Goal: Information Seeking & Learning: Learn about a topic

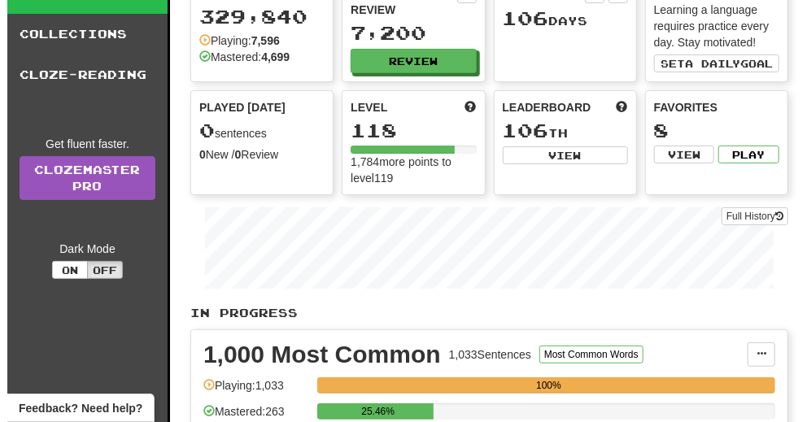
scroll to position [181, 0]
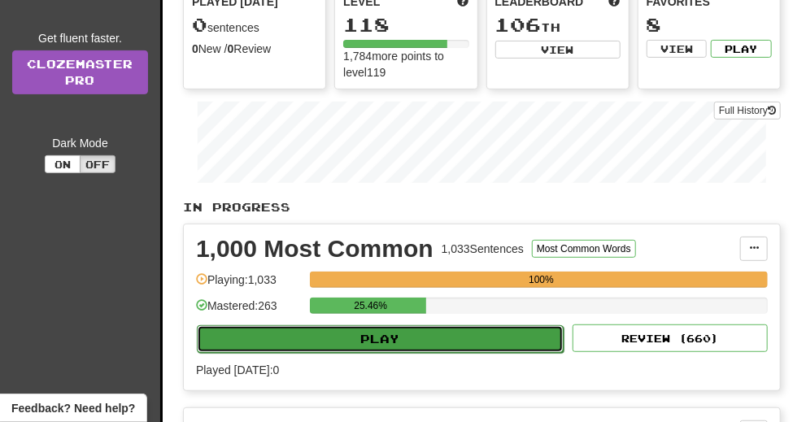
click at [439, 343] on button "Play" at bounding box center [380, 339] width 367 height 28
select select "**"
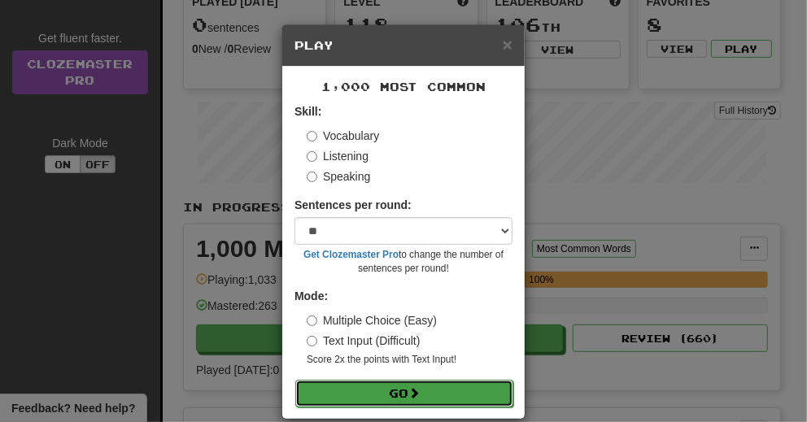
click at [388, 397] on button "Go" at bounding box center [404, 394] width 218 height 28
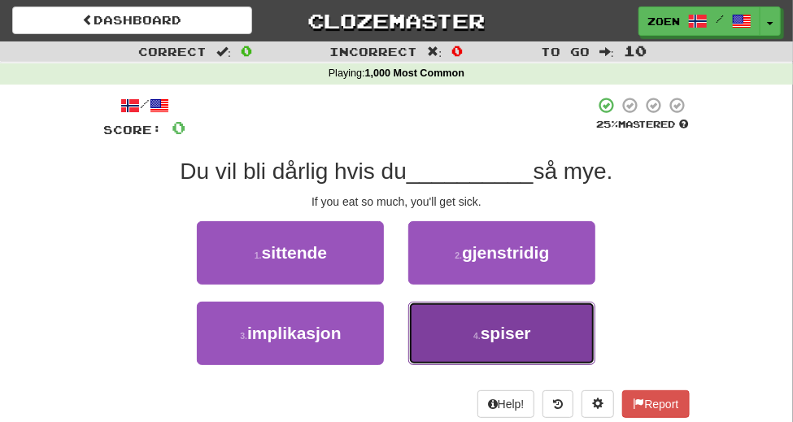
click at [485, 359] on button "4 . spiser" at bounding box center [501, 333] width 187 height 63
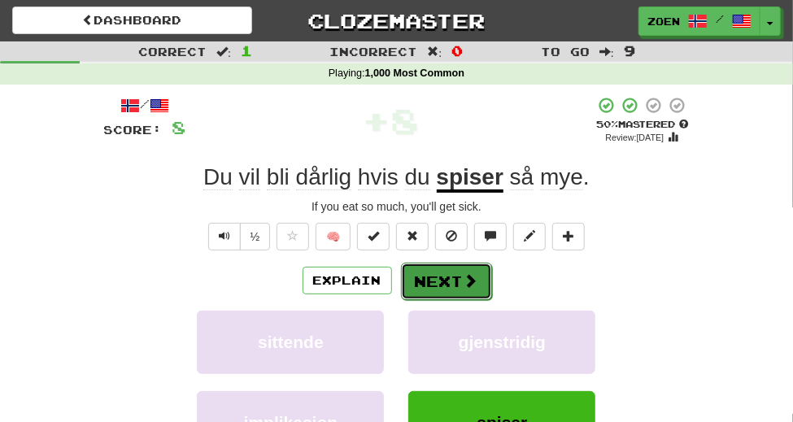
click at [461, 300] on button "Next" at bounding box center [446, 281] width 91 height 37
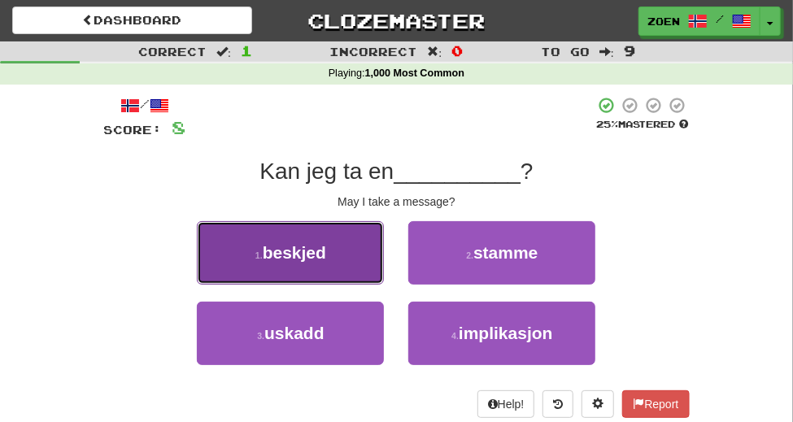
click at [379, 285] on button "1 . beskjed" at bounding box center [290, 252] width 187 height 63
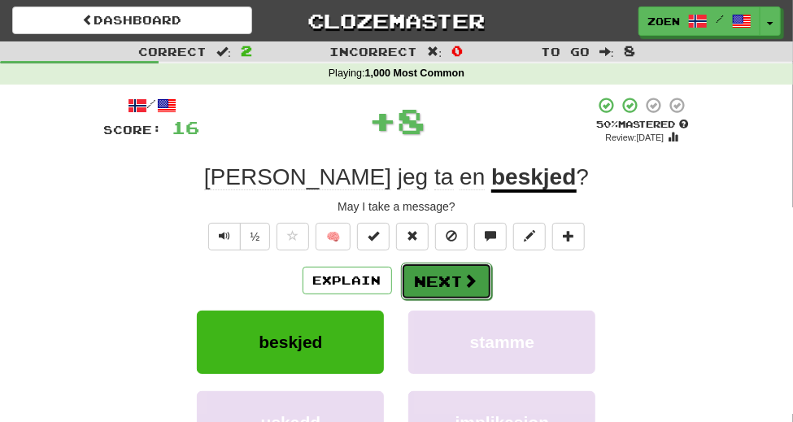
click at [440, 300] on button "Next" at bounding box center [446, 281] width 91 height 37
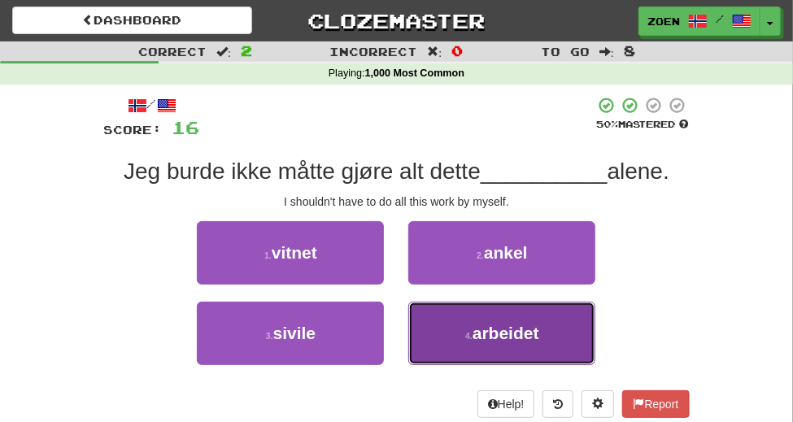
click at [465, 365] on button "4 . arbeidet" at bounding box center [501, 333] width 187 height 63
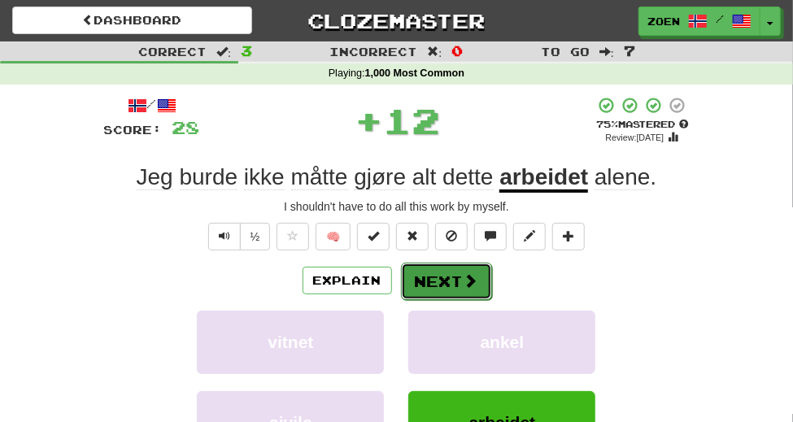
click at [465, 288] on span at bounding box center [471, 280] width 15 height 15
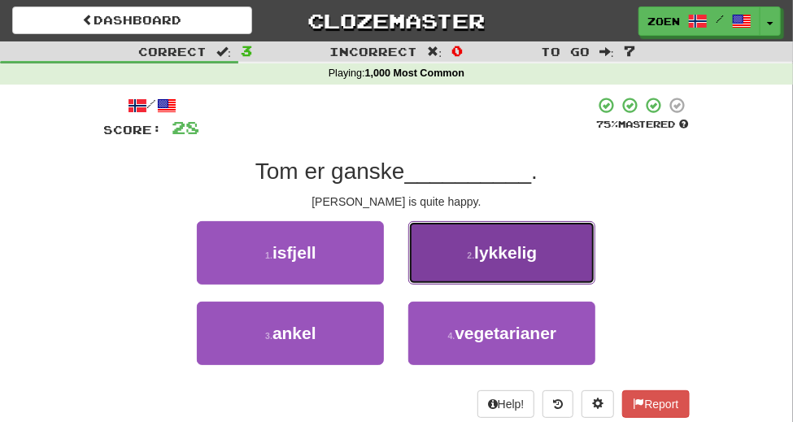
click at [445, 285] on button "2 . lykkelig" at bounding box center [501, 252] width 187 height 63
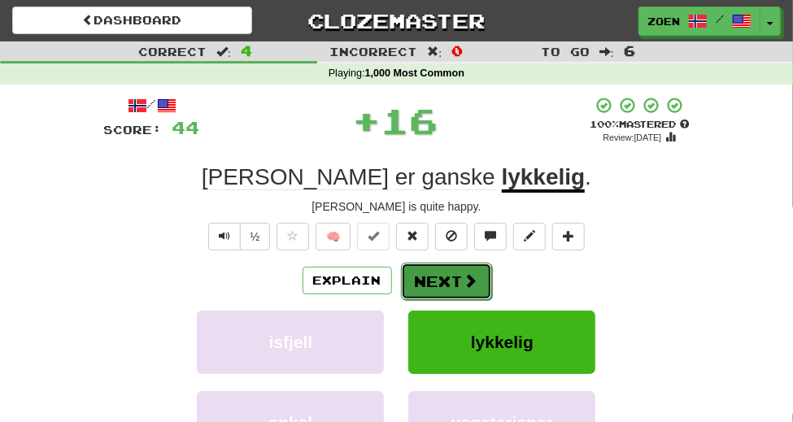
click at [453, 300] on button "Next" at bounding box center [446, 281] width 91 height 37
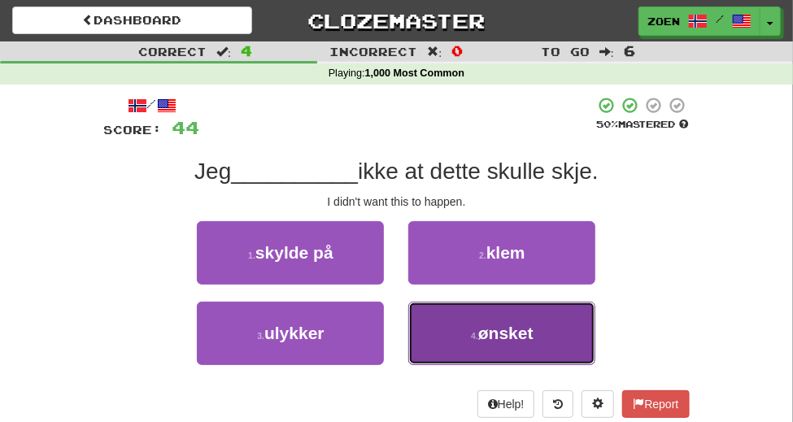
click at [476, 352] on button "4 . ønsket" at bounding box center [501, 333] width 187 height 63
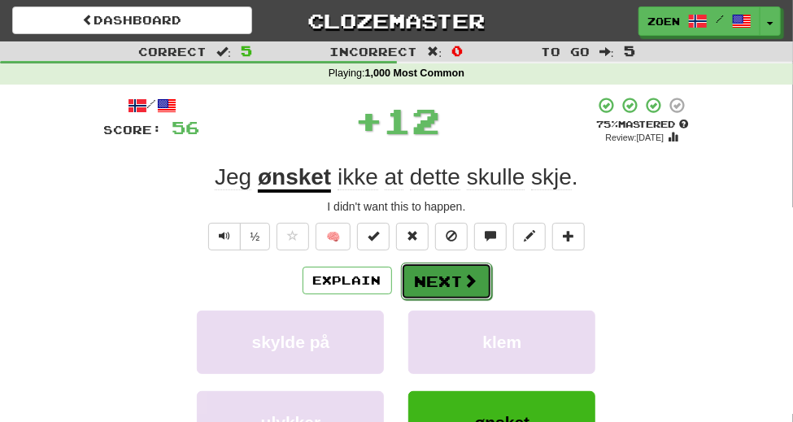
click at [437, 300] on button "Next" at bounding box center [446, 281] width 91 height 37
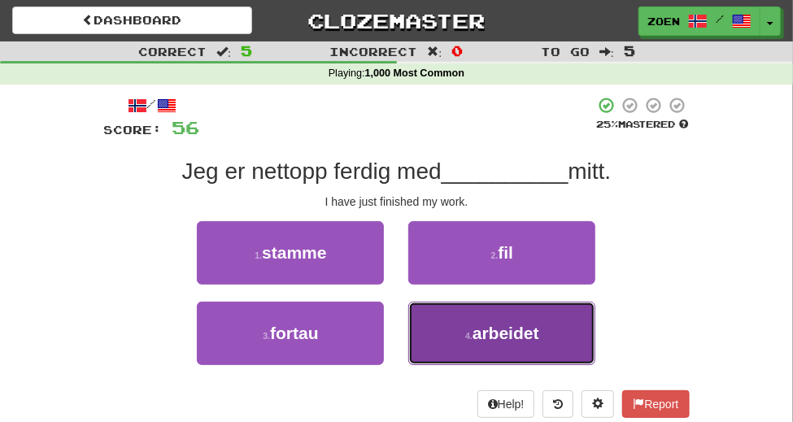
click at [465, 365] on button "4 . arbeidet" at bounding box center [501, 333] width 187 height 63
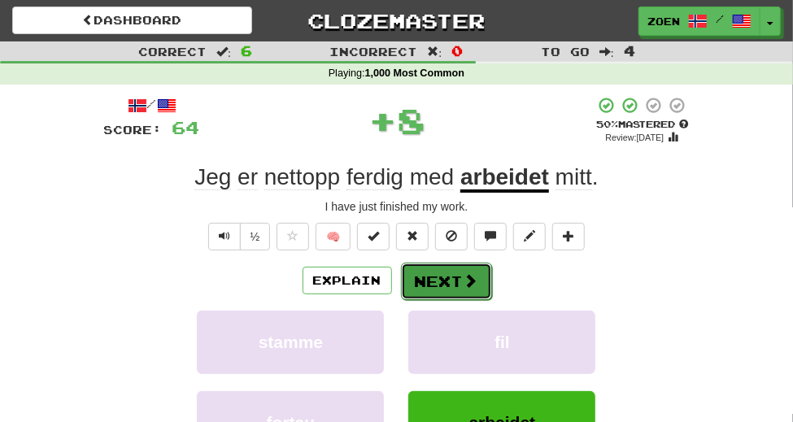
click at [458, 300] on button "Next" at bounding box center [446, 281] width 91 height 37
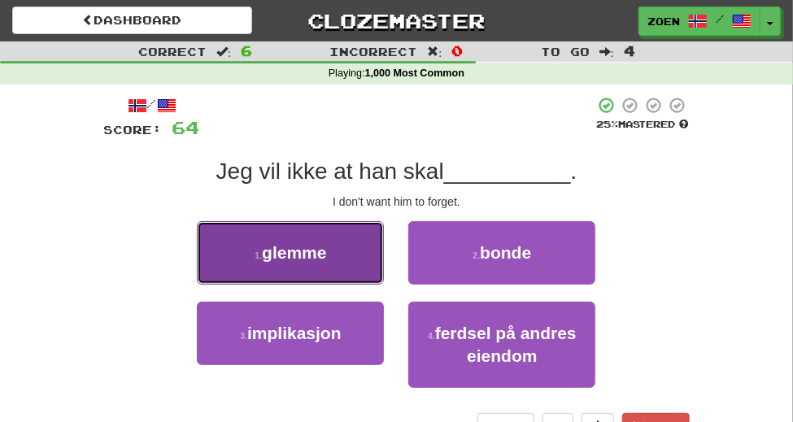
click at [361, 285] on button "1 . glemme" at bounding box center [290, 252] width 187 height 63
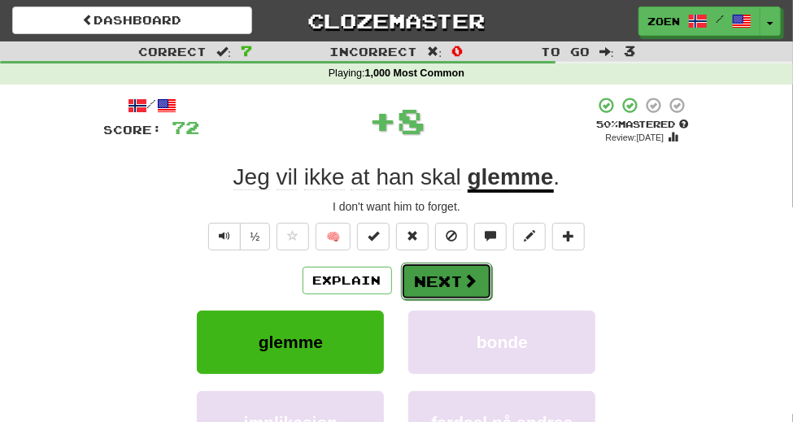
click at [434, 299] on button "Next" at bounding box center [446, 281] width 91 height 37
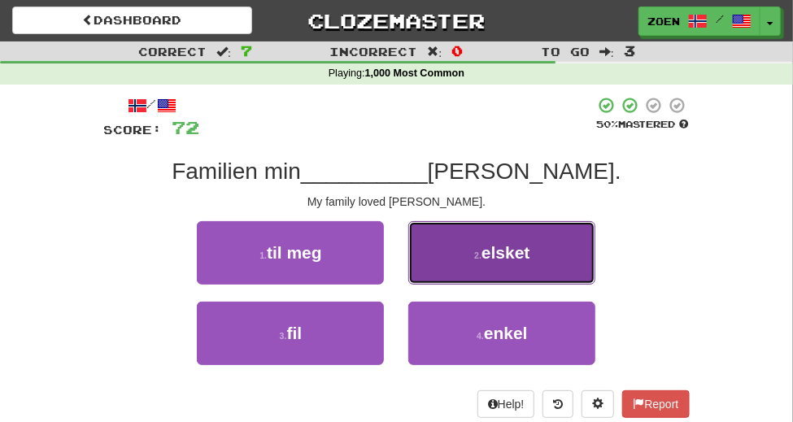
click at [440, 285] on button "2 . elsket" at bounding box center [501, 252] width 187 height 63
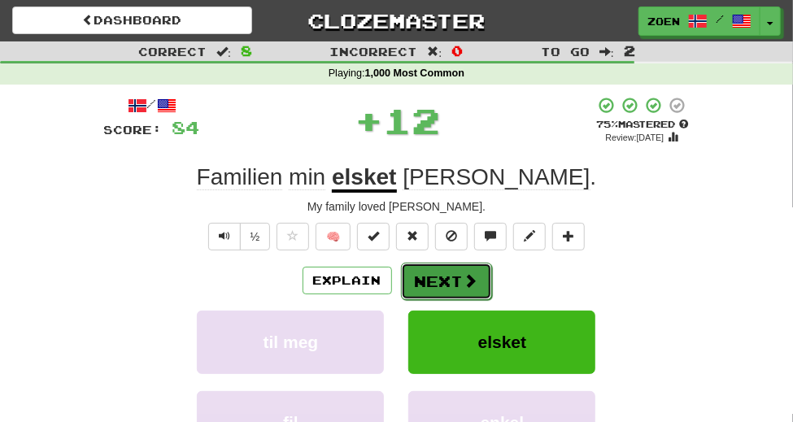
click at [448, 300] on button "Next" at bounding box center [446, 281] width 91 height 37
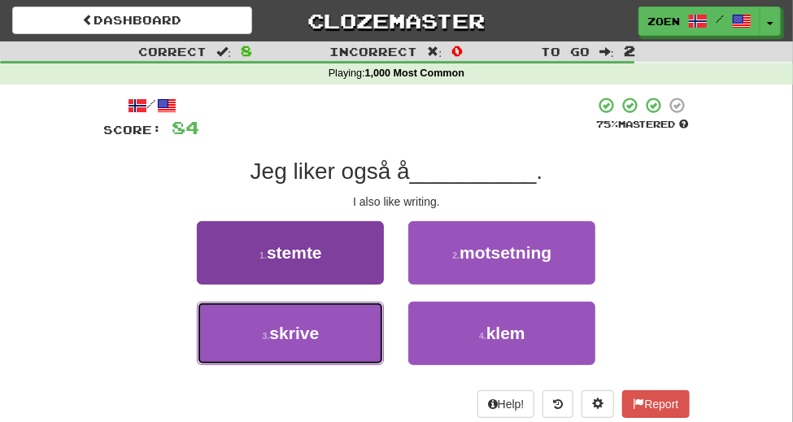
click at [339, 365] on button "3 . skrive" at bounding box center [290, 333] width 187 height 63
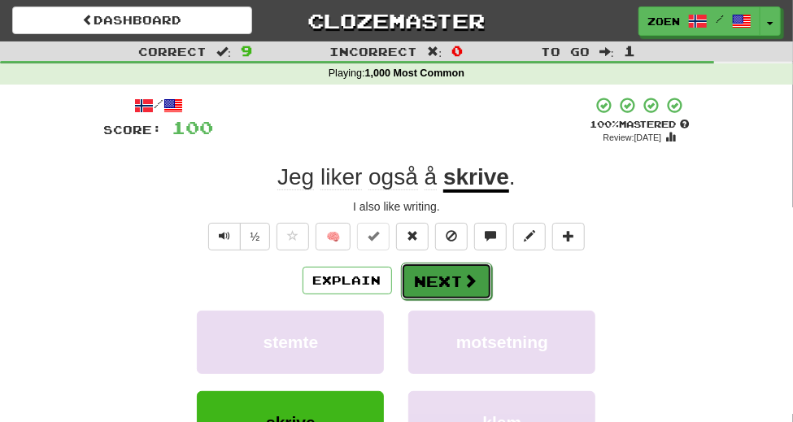
click at [443, 300] on button "Next" at bounding box center [446, 281] width 91 height 37
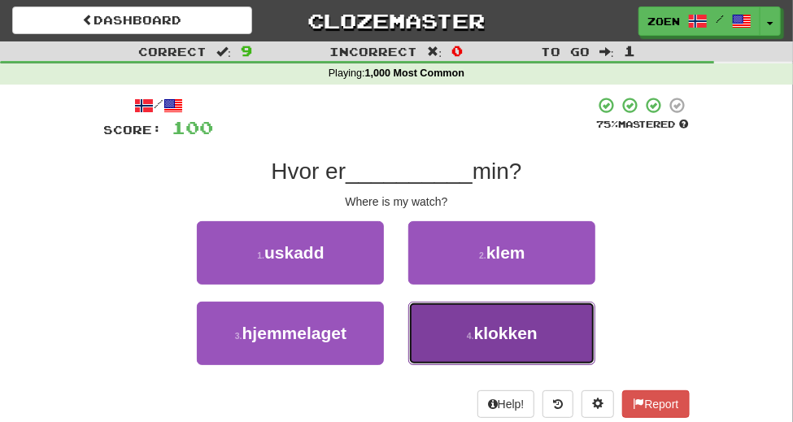
click at [452, 357] on button "4 . klokken" at bounding box center [501, 333] width 187 height 63
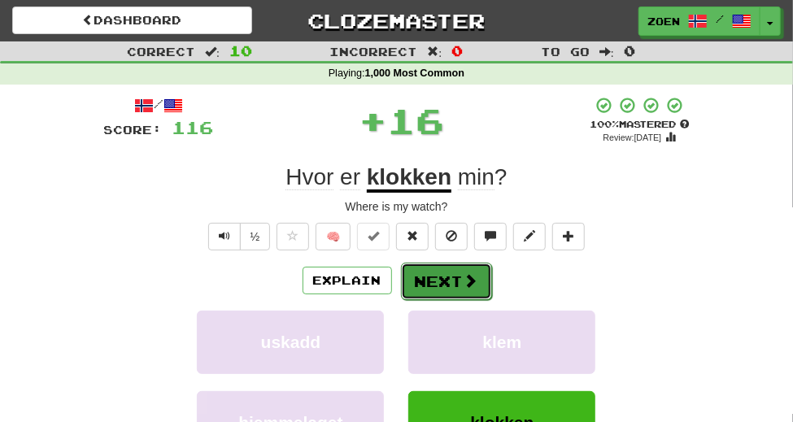
click at [465, 288] on span at bounding box center [471, 280] width 15 height 15
